Goal: Information Seeking & Learning: Get advice/opinions

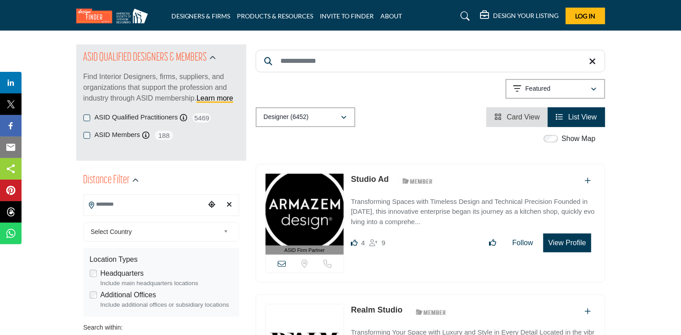
scroll to position [89, 0]
click at [149, 205] on input "Search Location" at bounding box center [144, 203] width 121 height 17
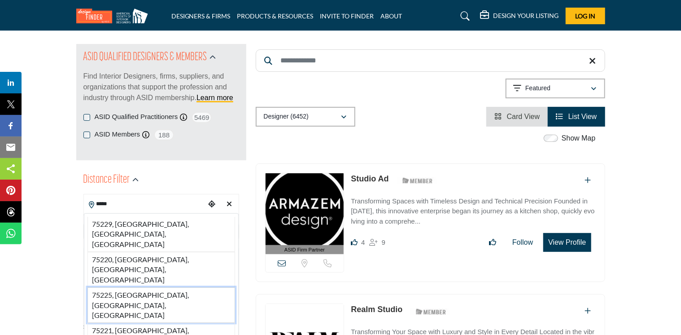
click at [138, 287] on li "75225, Dallas, TX, USA" at bounding box center [161, 304] width 148 height 35
type input "**********"
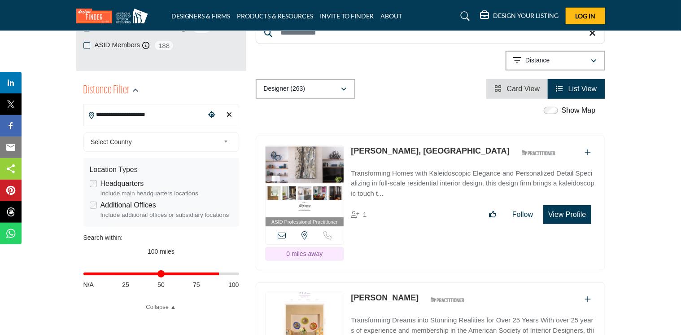
scroll to position [179, 0]
drag, startPoint x: 235, startPoint y: 272, endPoint x: 147, endPoint y: 279, distance: 87.7
type input "**"
click at [147, 274] on input "Distance in miles" at bounding box center [161, 273] width 156 height 2
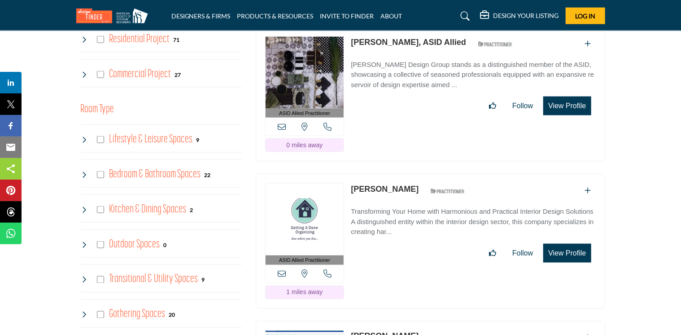
scroll to position [582, 0]
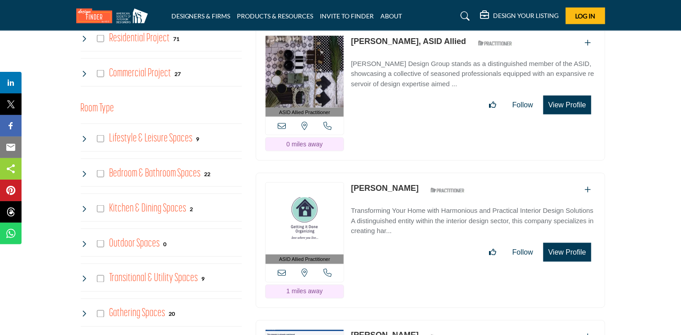
click at [380, 205] on p "Transforming Your Home with Harmonious and Practical Interior Design Solutions …" at bounding box center [473, 220] width 244 height 30
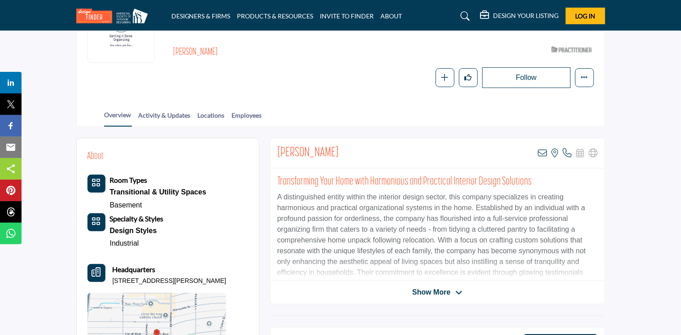
scroll to position [117, 0]
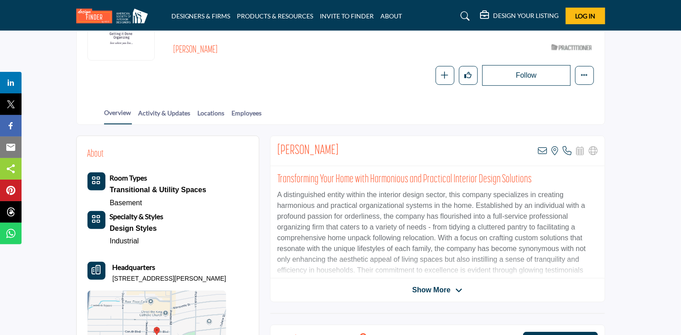
click at [434, 274] on p "A distinguished entity within the interior design sector, this company speciali…" at bounding box center [437, 243] width 321 height 108
click at [427, 284] on span "Show More" at bounding box center [431, 289] width 38 height 11
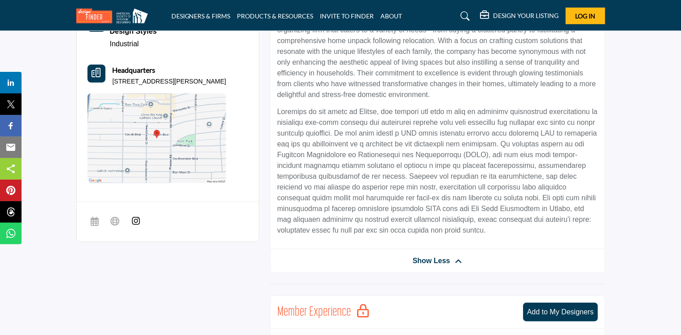
scroll to position [179, 0]
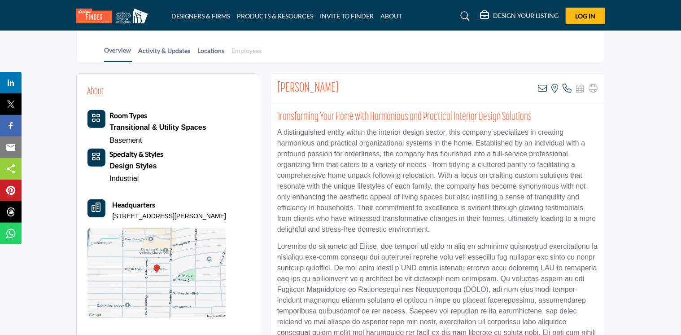
click at [240, 49] on link "Employees" at bounding box center [246, 54] width 31 height 16
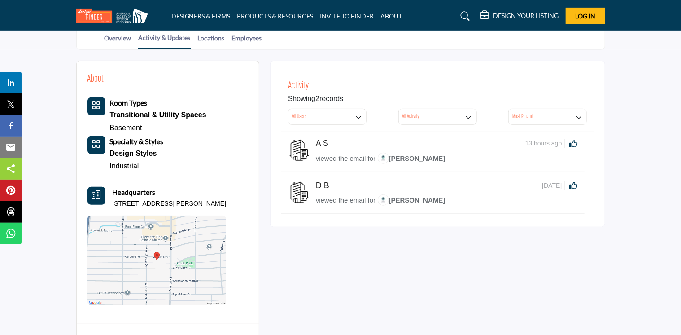
scroll to position [73, 0]
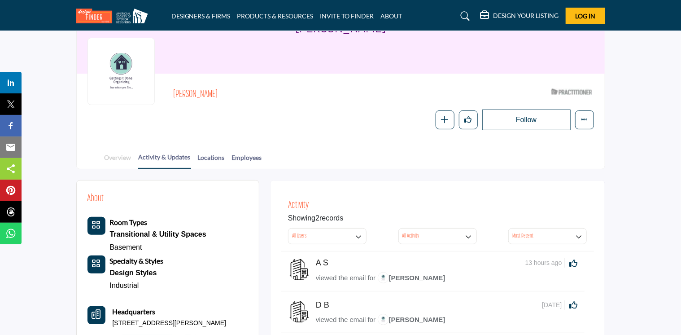
click at [118, 168] on link "Overview" at bounding box center [118, 160] width 28 height 16
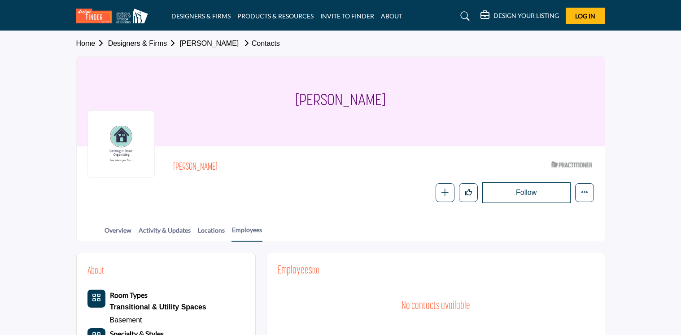
scroll to position [141, 0]
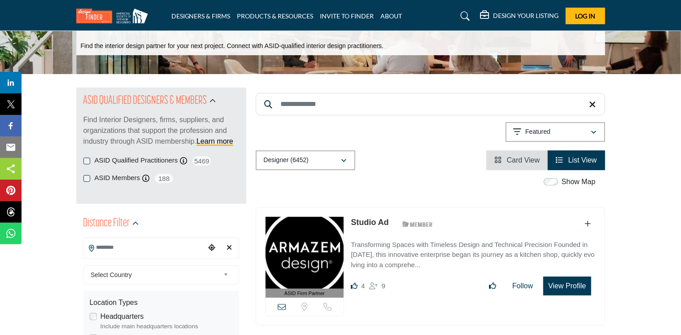
scroll to position [45, 0]
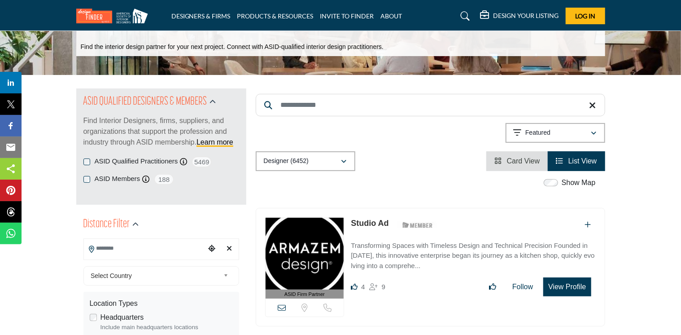
click at [131, 247] on input "Search Location" at bounding box center [144, 248] width 121 height 17
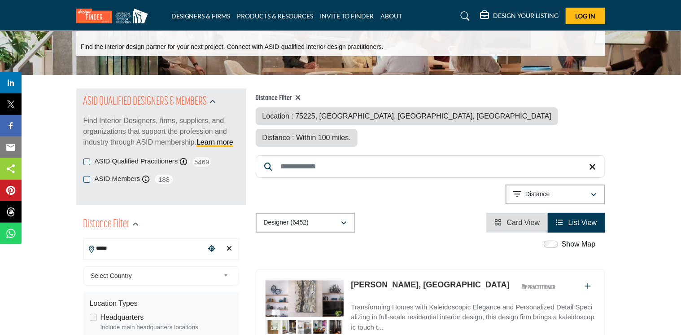
type input "**********"
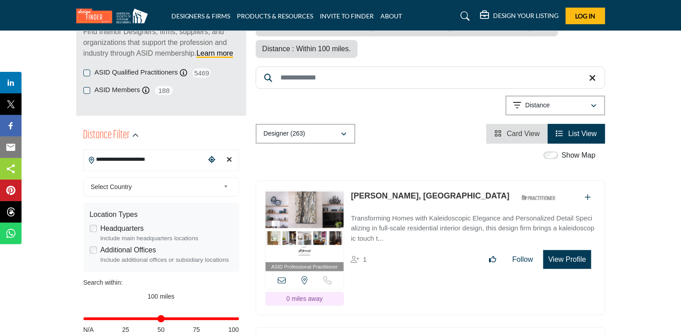
scroll to position [134, 0]
drag, startPoint x: 233, startPoint y: 317, endPoint x: 144, endPoint y: 322, distance: 89.9
type input "**"
click at [144, 319] on input "Distance in miles" at bounding box center [161, 318] width 156 height 2
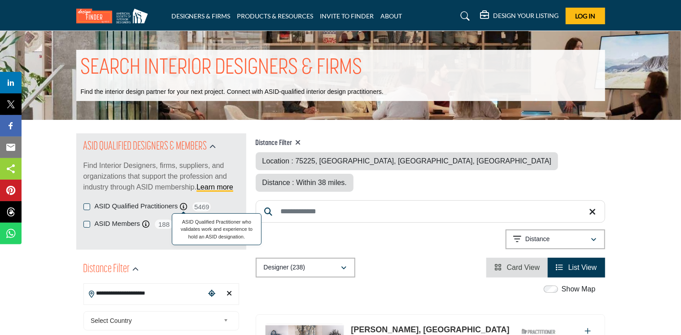
click at [183, 205] on icon at bounding box center [183, 206] width 7 height 7
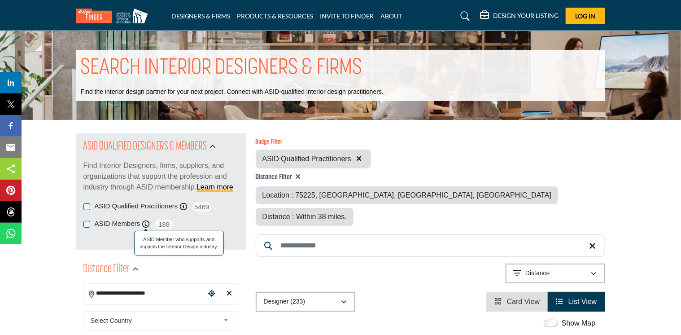
click at [143, 222] on icon at bounding box center [145, 223] width 7 height 7
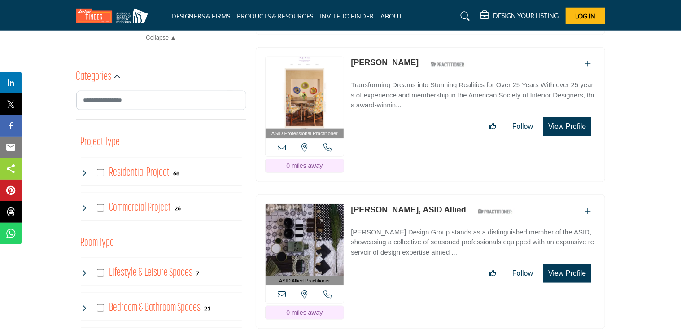
scroll to position [448, 0]
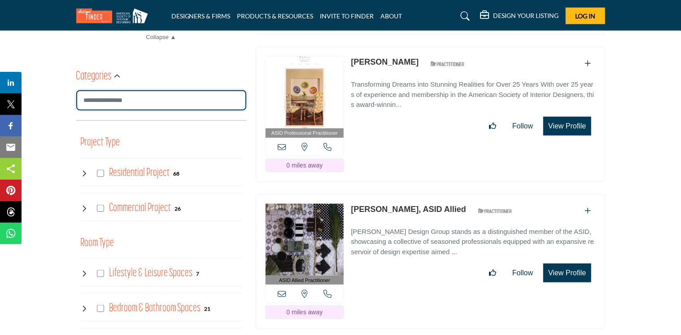
click at [109, 104] on input "Search Category" at bounding box center [161, 100] width 170 height 20
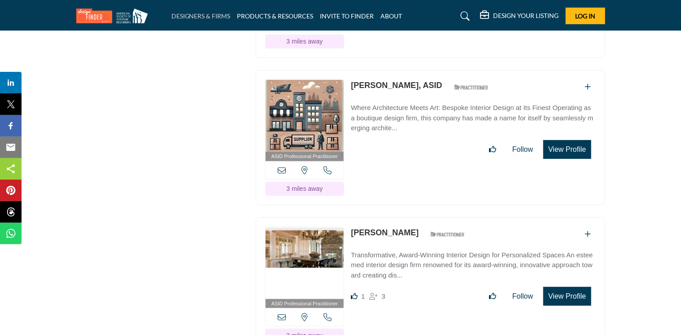
scroll to position [1929, 0]
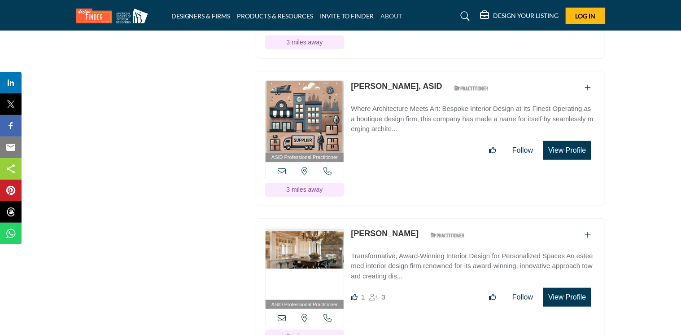
click at [389, 17] on link "ABOUT" at bounding box center [392, 16] width 22 height 8
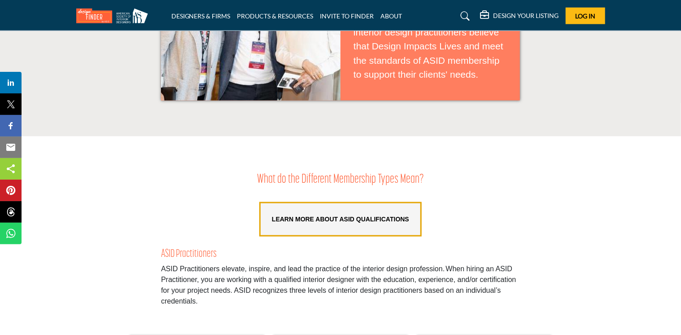
scroll to position [582, 0]
click at [310, 221] on link "LEARN MORE ABOUT ASID QUALIFICATIONS" at bounding box center [340, 218] width 162 height 35
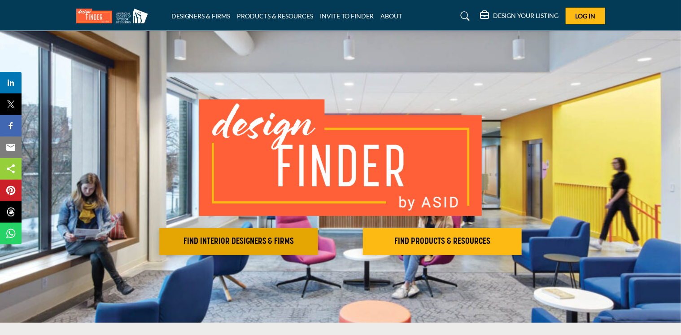
click at [246, 236] on h2 "FIND INTERIOR DESIGNERS & FIRMS" at bounding box center [238, 241] width 153 height 11
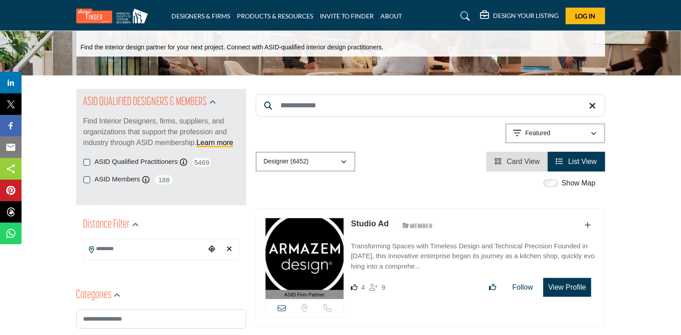
scroll to position [45, 0]
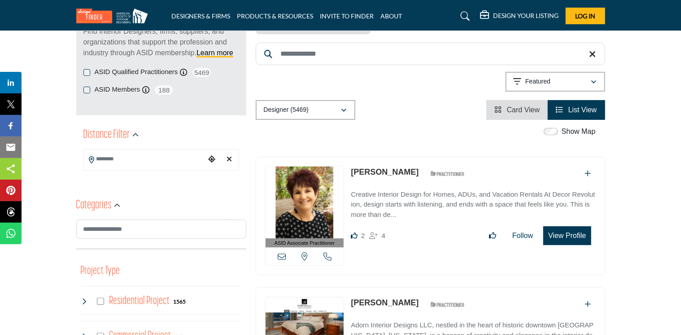
scroll to position [135, 0]
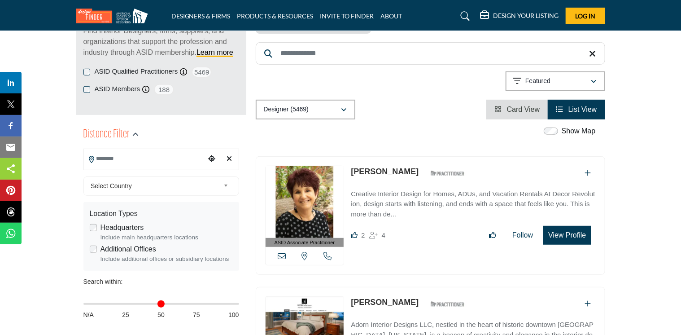
click at [183, 164] on input "Search Location" at bounding box center [144, 158] width 121 height 17
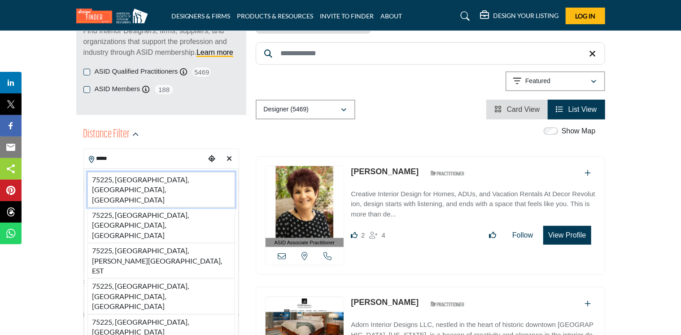
click at [119, 180] on li "75225, Dallas, TX, USA" at bounding box center [161, 189] width 148 height 35
type input "**********"
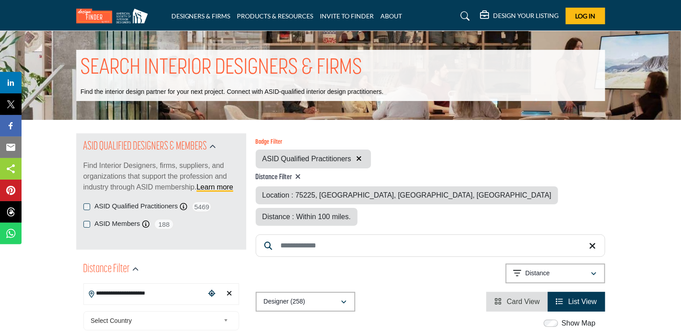
click at [351, 213] on span "Distance : Within 100 miles." at bounding box center [306, 217] width 88 height 8
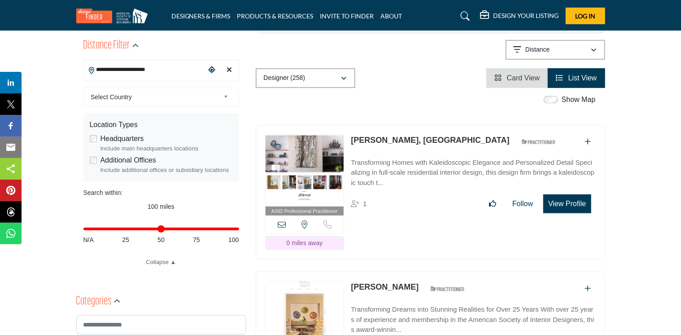
scroll to position [224, 0]
drag, startPoint x: 234, startPoint y: 226, endPoint x: 143, endPoint y: 233, distance: 91.8
type input "**"
click at [143, 229] on input "Distance in miles" at bounding box center [161, 228] width 156 height 2
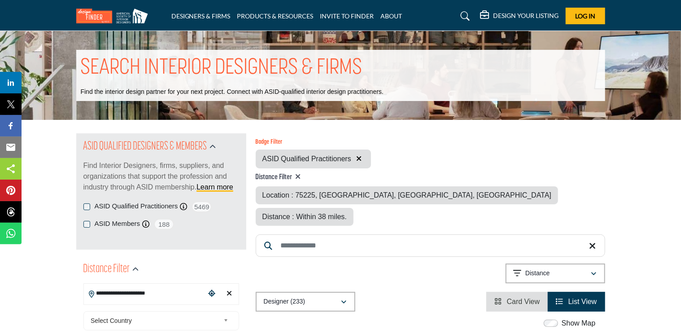
click at [314, 234] on input "Search Keyword" at bounding box center [430, 245] width 349 height 22
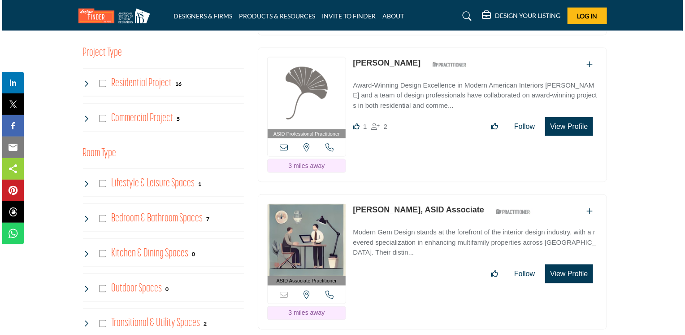
scroll to position [537, 0]
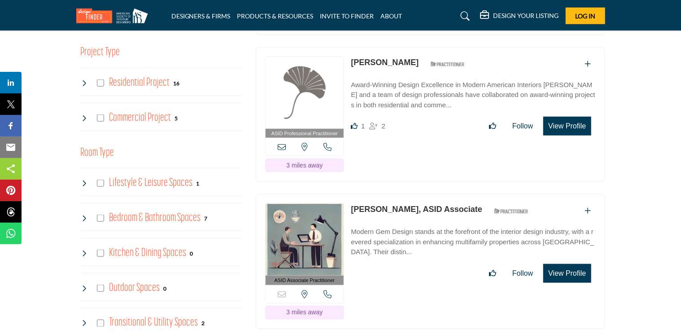
type input "******"
click at [555, 268] on button "View Profile" at bounding box center [567, 273] width 48 height 19
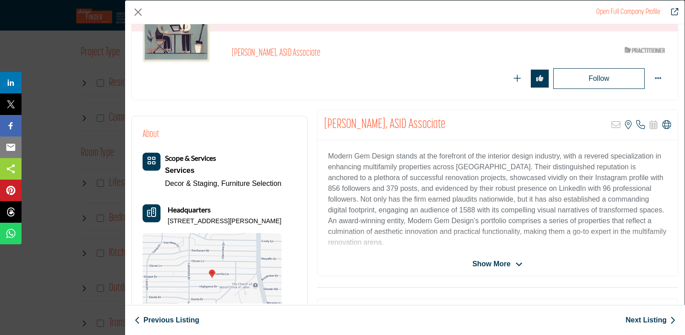
scroll to position [90, 0]
click at [491, 261] on span "Show More" at bounding box center [492, 263] width 38 height 11
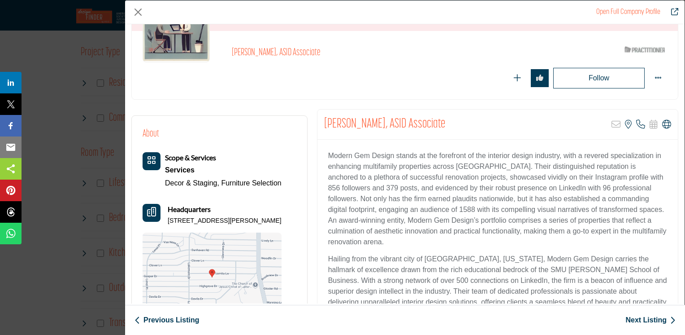
scroll to position [0, 0]
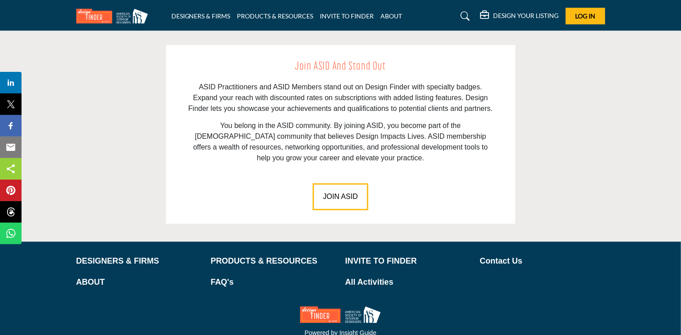
scroll to position [1255, 0]
